Goal: Information Seeking & Learning: Learn about a topic

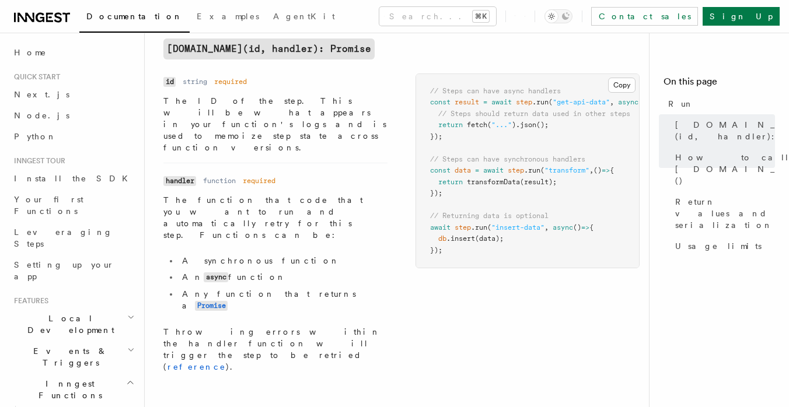
scroll to position [0, 5]
click at [347, 199] on dd "The function that code that you want to run and automatically retry for this st…" at bounding box center [275, 283] width 224 height 178
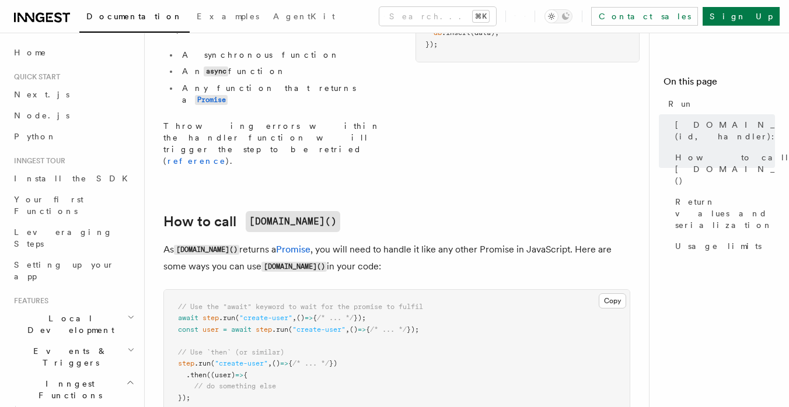
scroll to position [574, 0]
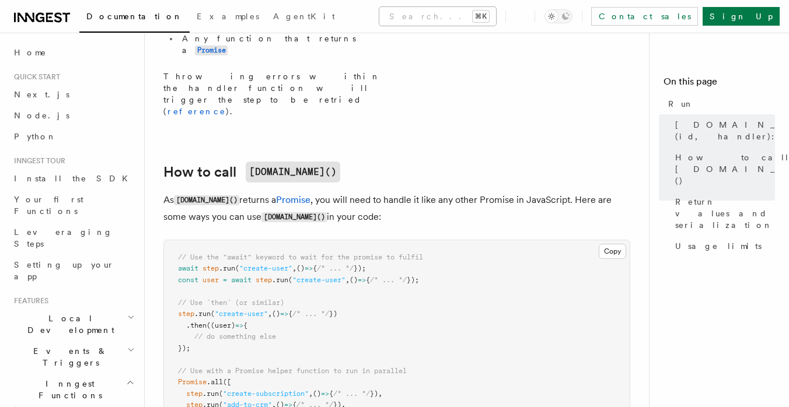
click at [438, 12] on button "Search... ⌘K" at bounding box center [437, 16] width 117 height 19
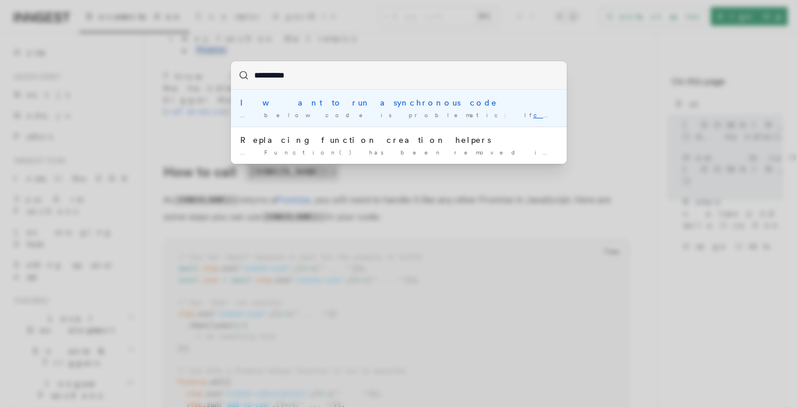
type input "**********"
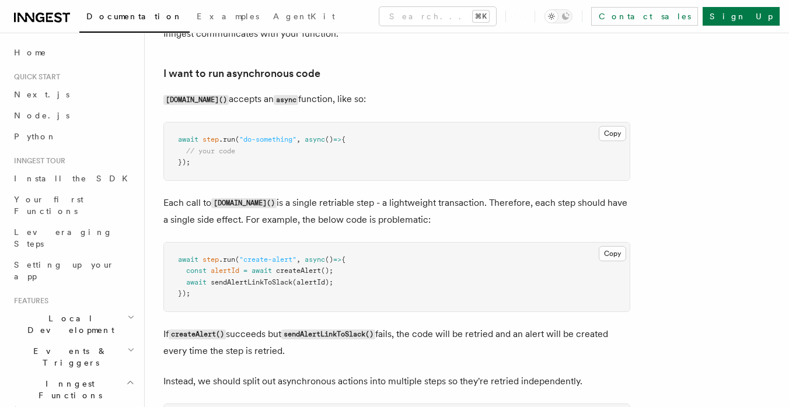
scroll to position [2577, 0]
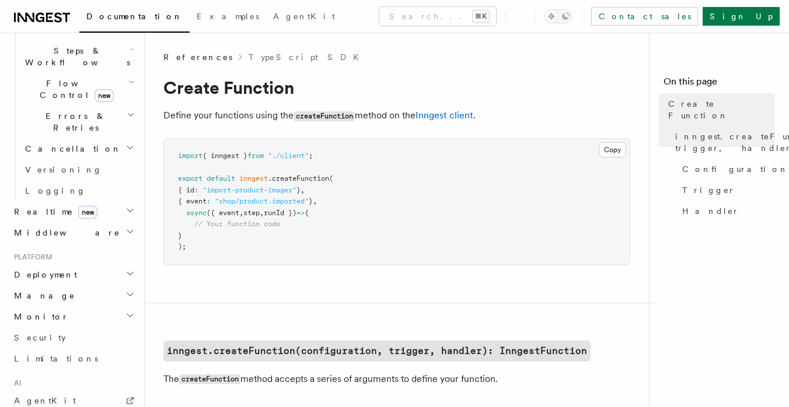
scroll to position [388, 0]
click at [60, 389] on link "AgentKit" at bounding box center [73, 399] width 128 height 21
